Goal: Transaction & Acquisition: Purchase product/service

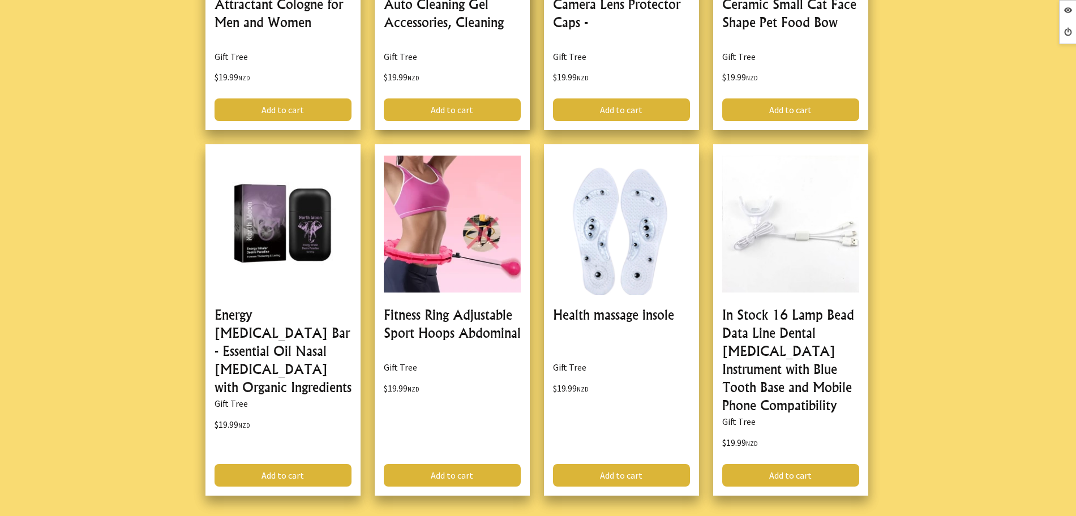
scroll to position [3326, 0]
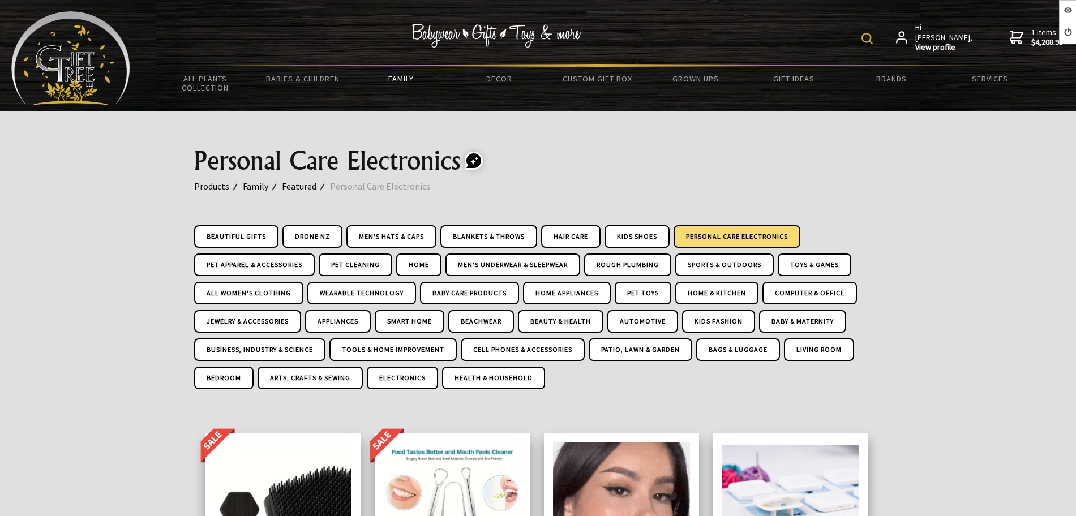
click at [59, 83] on img at bounding box center [70, 58] width 119 height 94
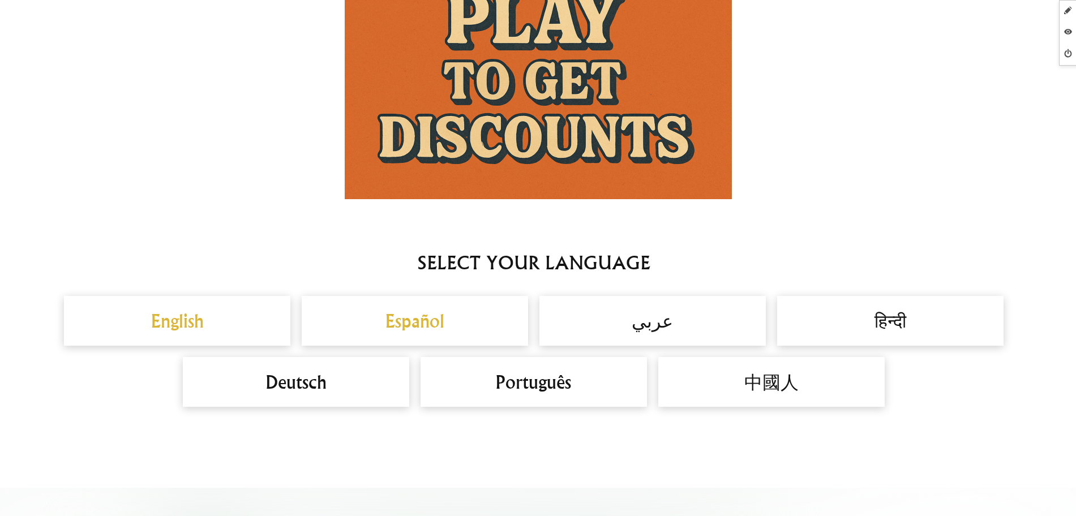
scroll to position [920, 0]
